Goal: Transaction & Acquisition: Book appointment/travel/reservation

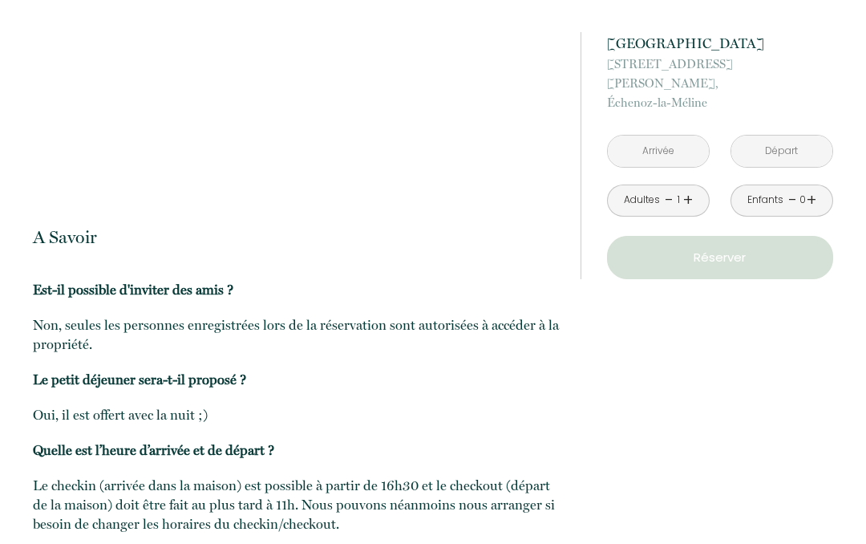
scroll to position [2325, 0]
click at [687, 188] on link "+" at bounding box center [688, 200] width 10 height 25
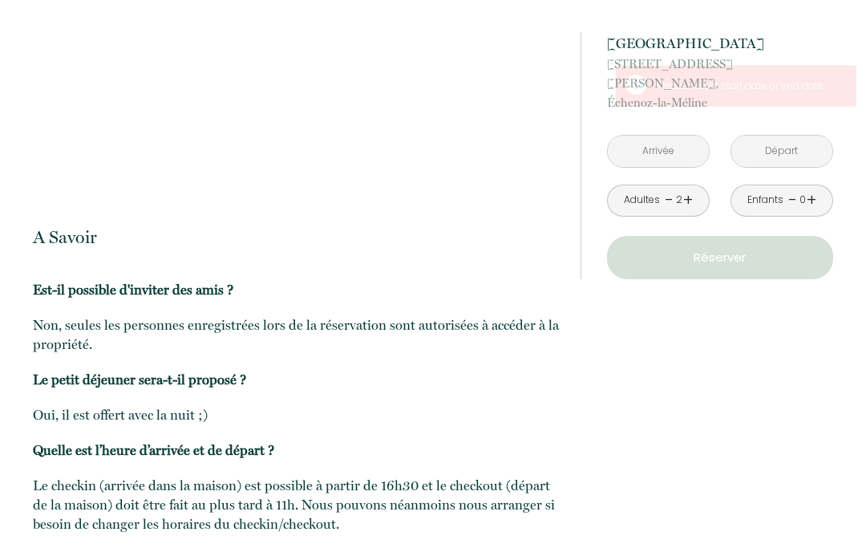
scroll to position [2326, 0]
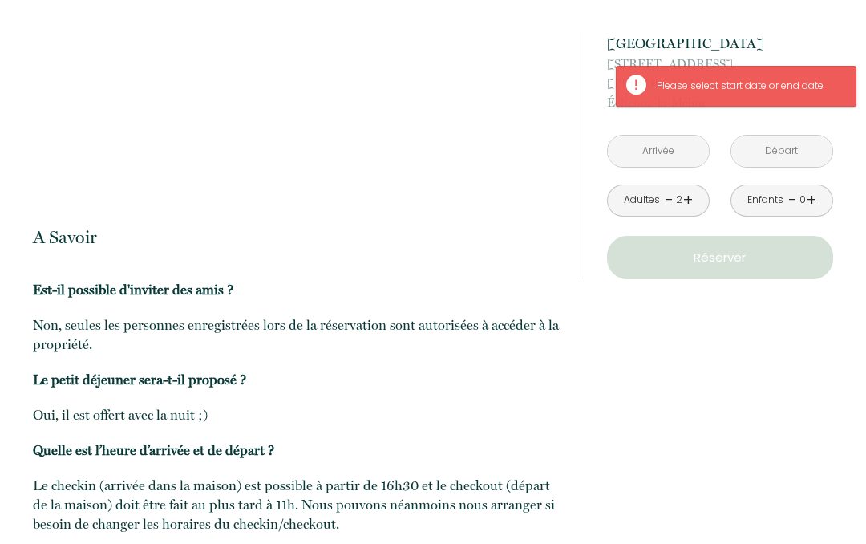
click at [814, 188] on link "+" at bounding box center [812, 200] width 10 height 25
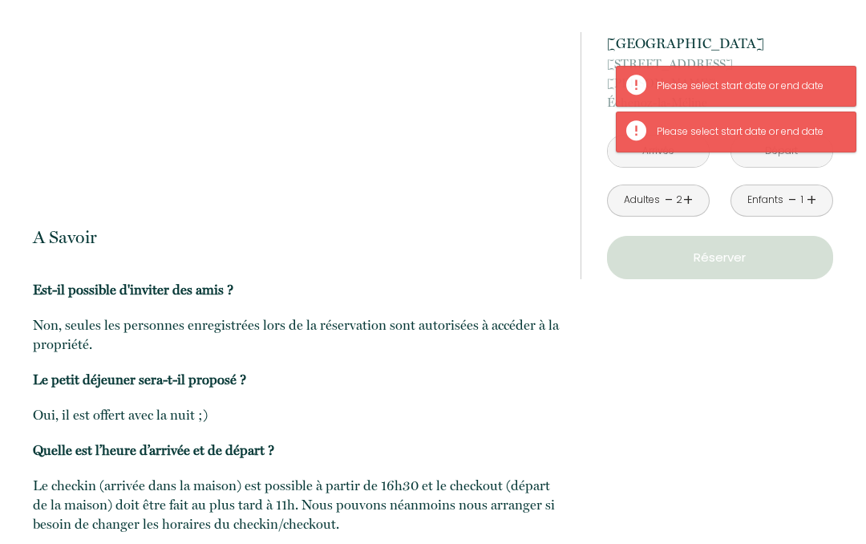
click at [813, 188] on link "+" at bounding box center [812, 200] width 10 height 25
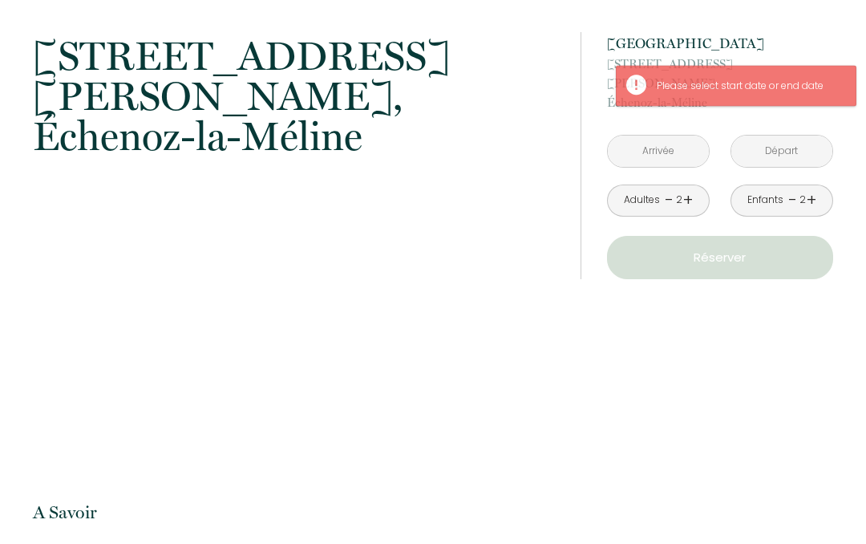
scroll to position [2051, 0]
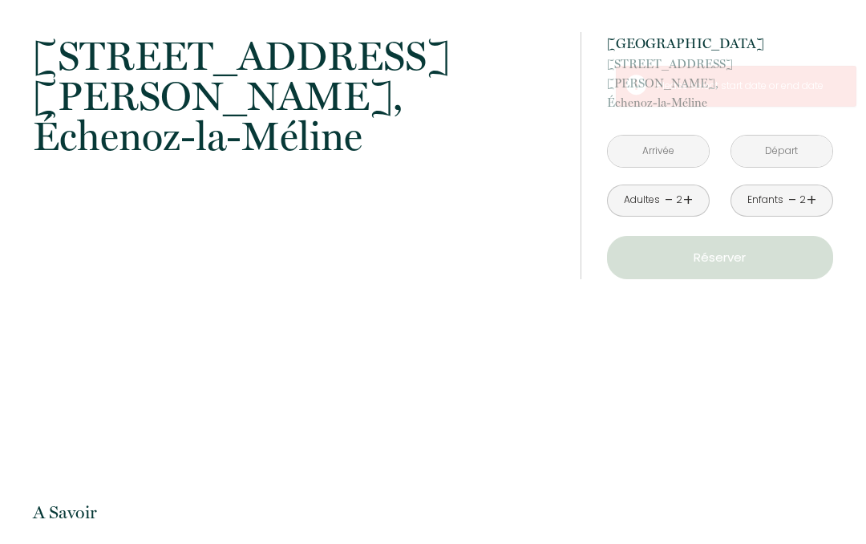
click at [686, 135] on input "text" at bounding box center [658, 150] width 101 height 31
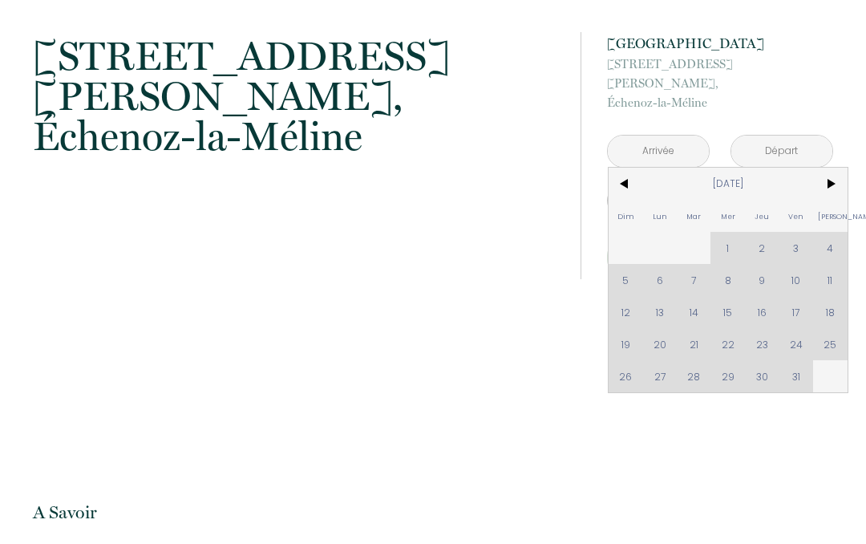
click at [835, 168] on span ">" at bounding box center [830, 184] width 34 height 32
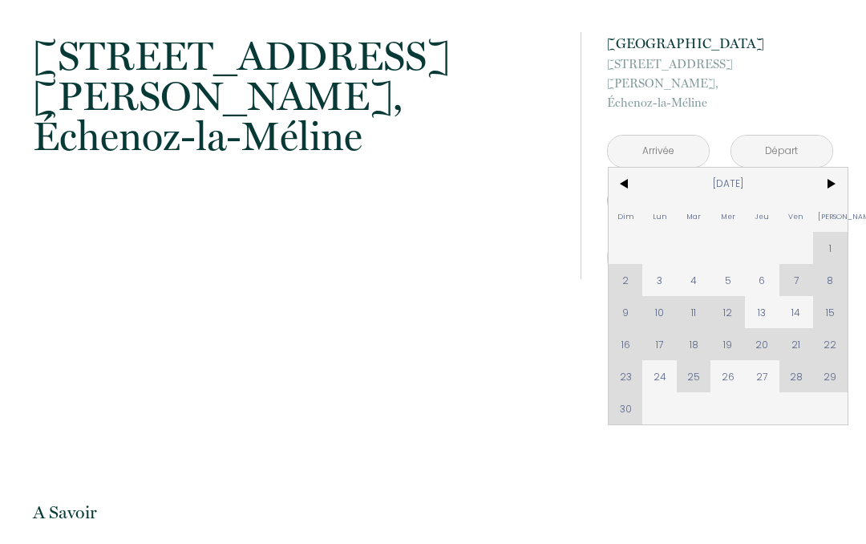
click at [831, 171] on span ">" at bounding box center [830, 184] width 34 height 32
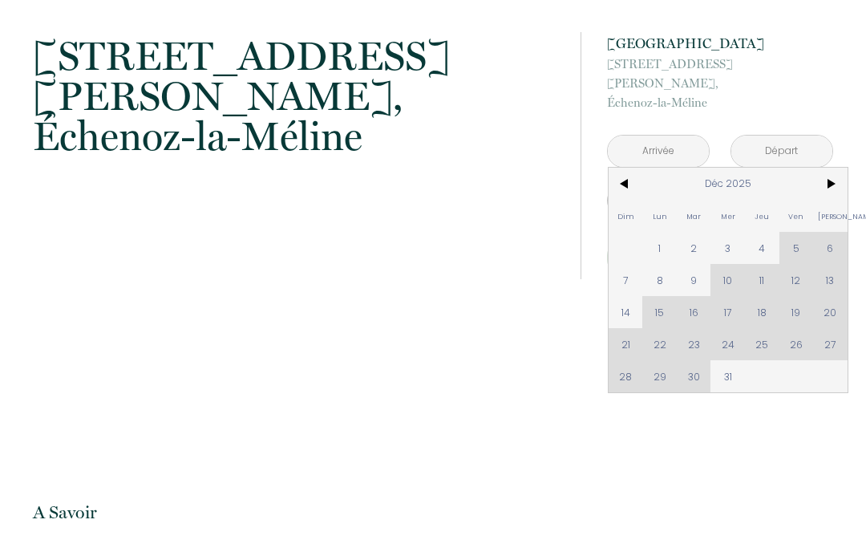
click at [695, 362] on div "Dim Lun Mar Mer Jeu Ven Sam 1 2 3 4 5 6 7 8 9 10 11 12 13 14 15 16 17 18 19 20 …" at bounding box center [728, 280] width 239 height 224
click at [693, 360] on div "Dim Lun Mar Mer Jeu Ven Sam 1 2 3 4 5 6 7 8 9 10 11 12 13 14 15 16 17 18 19 20 …" at bounding box center [728, 280] width 239 height 224
click at [695, 358] on div "Dim Lun Mar Mer Jeu Ven Sam 1 2 3 4 5 6 7 8 9 10 11 12 13 14 15 16 17 18 19 20 …" at bounding box center [728, 280] width 239 height 224
click at [698, 350] on div "Dim Lun Mar Mer Jeu Ven Sam 1 2 3 4 5 6 7 8 9 10 11 12 13 14 15 16 17 18 19 20 …" at bounding box center [728, 280] width 239 height 224
click at [734, 360] on span "31" at bounding box center [727, 376] width 34 height 32
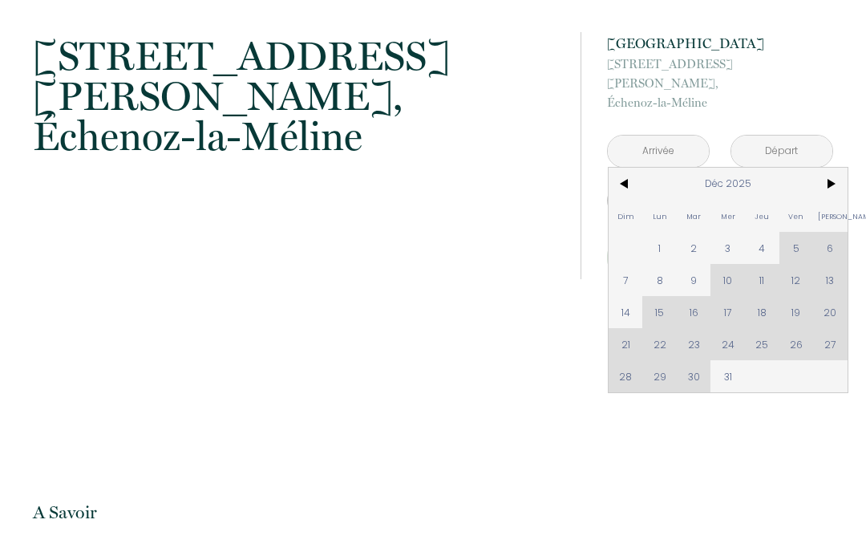
type input "[DATE]"
type input "[DATE][PERSON_NAME]"
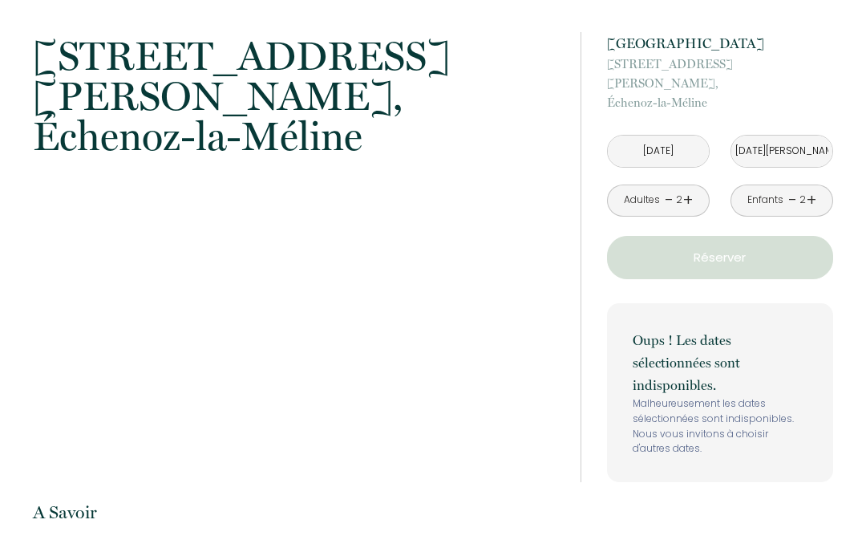
click at [802, 135] on input "[DATE][PERSON_NAME]" at bounding box center [781, 150] width 101 height 31
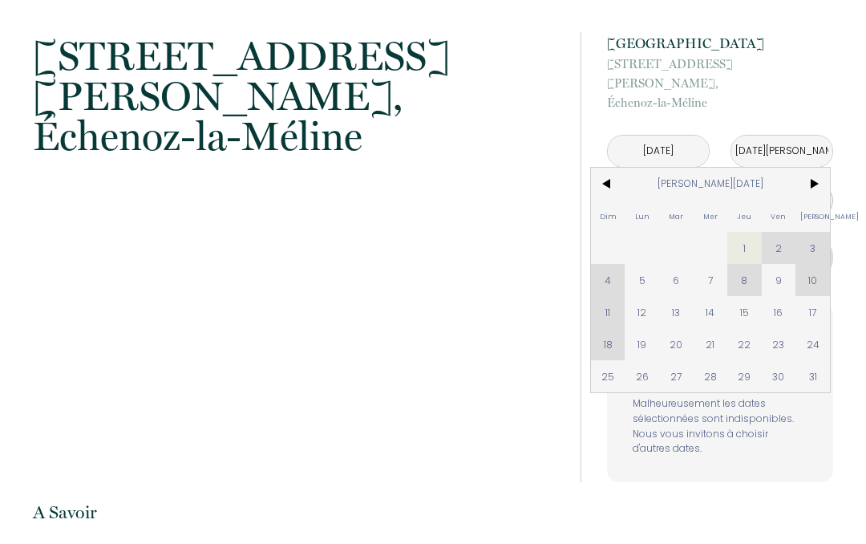
click at [743, 233] on span "1" at bounding box center [744, 248] width 34 height 32
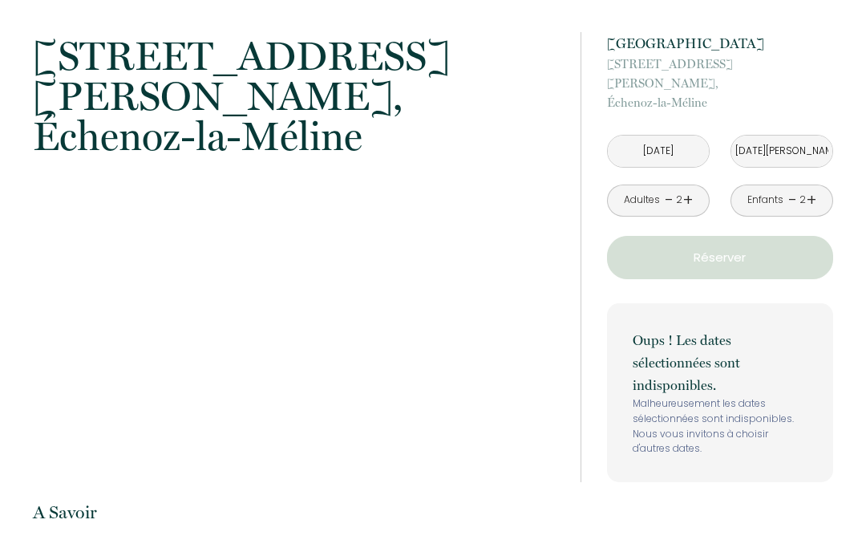
click at [803, 248] on p "Réserver" at bounding box center [720, 257] width 215 height 19
click at [673, 135] on input "[DATE]" at bounding box center [658, 150] width 101 height 31
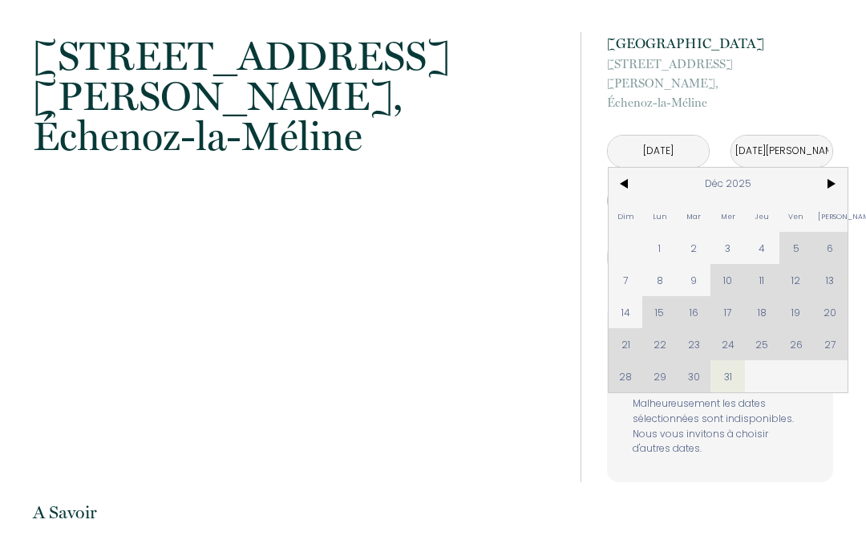
click at [691, 359] on div "Dim Lun Mar Mer Jeu Ven Sam 1 2 3 4 5 6 7 8 9 10 11 12 13 14 15 16 17 18 19 20 …" at bounding box center [728, 280] width 239 height 224
click at [774, 321] on div "Dim Lun Mar Mer Jeu Ven Sam 1 2 3 4 5 6 7 8 9 10 11 12 13 14 15 16 17 18 19 20 …" at bounding box center [728, 280] width 239 height 224
click at [761, 325] on div "Dim Lun Mar Mer Jeu Ven Sam 1 2 3 4 5 6 7 8 9 10 11 12 13 14 15 16 17 18 19 20 …" at bounding box center [728, 280] width 239 height 224
click at [766, 232] on span "4" at bounding box center [762, 248] width 34 height 32
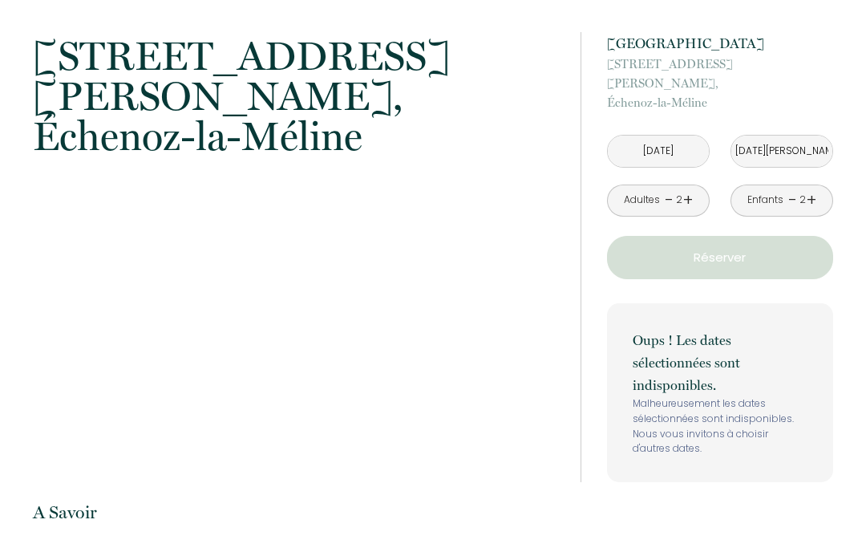
click at [730, 358] on p "Oups ! Les dates sélectionnées sont indisponibles." at bounding box center [720, 362] width 175 height 67
click at [689, 135] on input "[DATE]" at bounding box center [658, 150] width 101 height 31
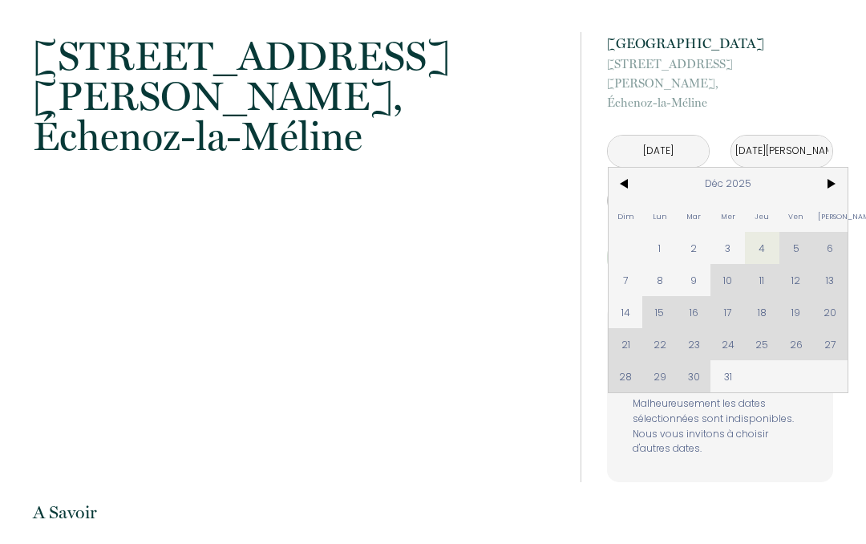
click at [730, 360] on span "31" at bounding box center [727, 376] width 34 height 32
type input "[DATE]"
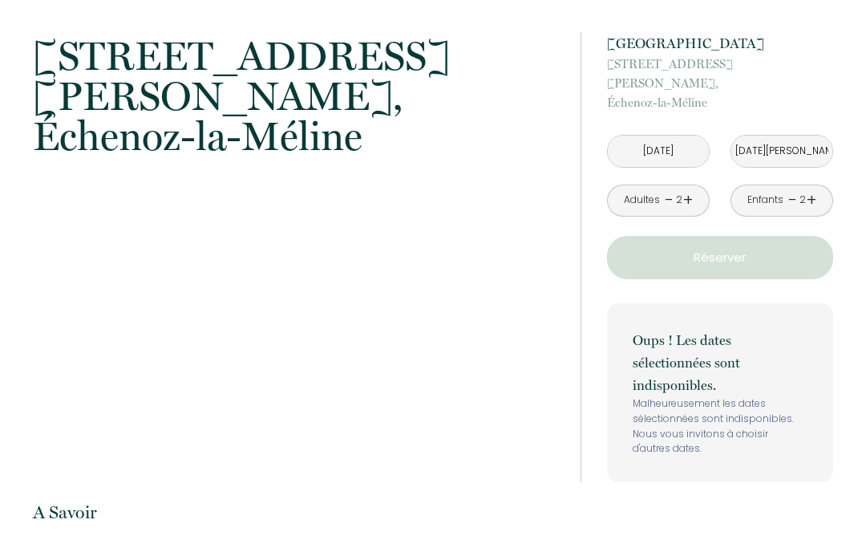
click at [787, 248] on p "Réserver" at bounding box center [720, 257] width 215 height 19
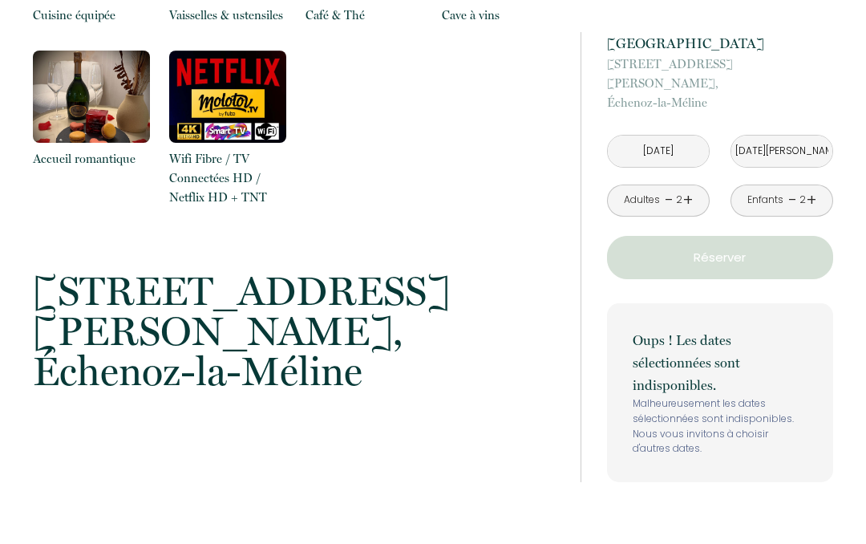
scroll to position [1815, 0]
